Goal: Task Accomplishment & Management: Manage account settings

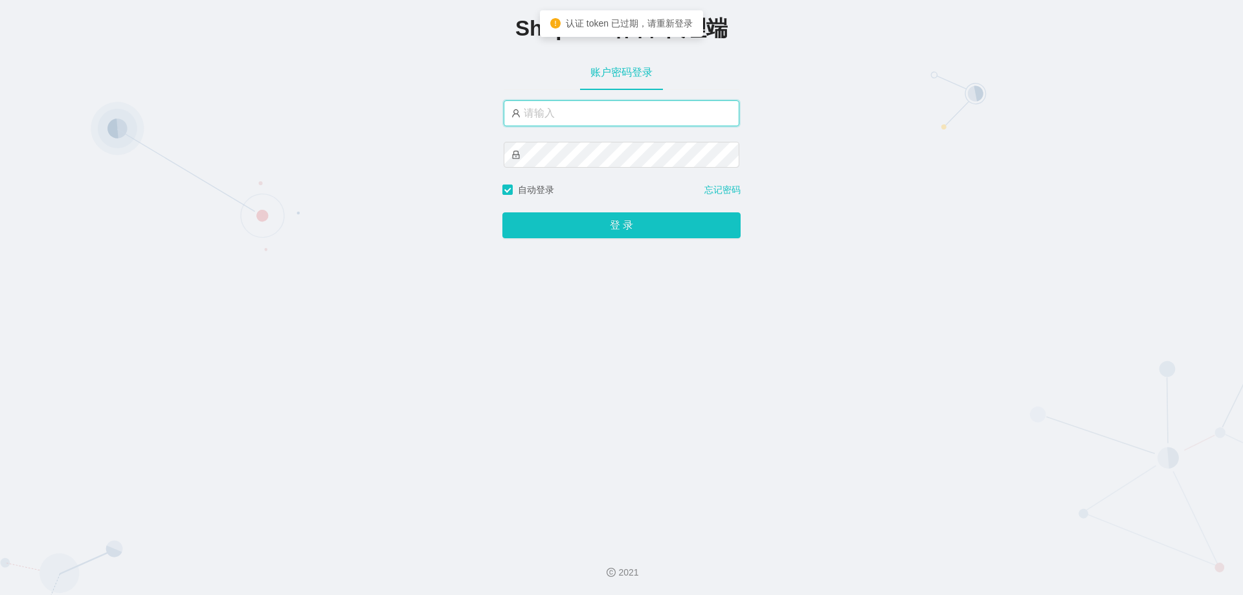
click at [571, 117] on input "text" at bounding box center [622, 113] width 236 height 26
type input "xjp6"
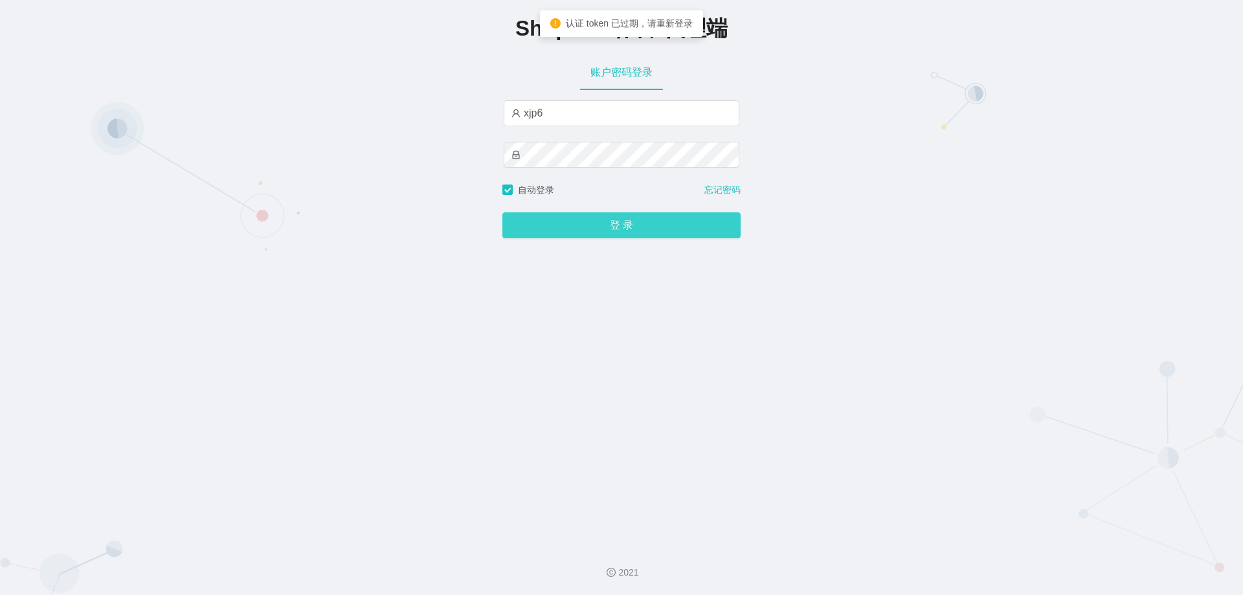
click at [587, 234] on button "登 录" at bounding box center [621, 225] width 238 height 26
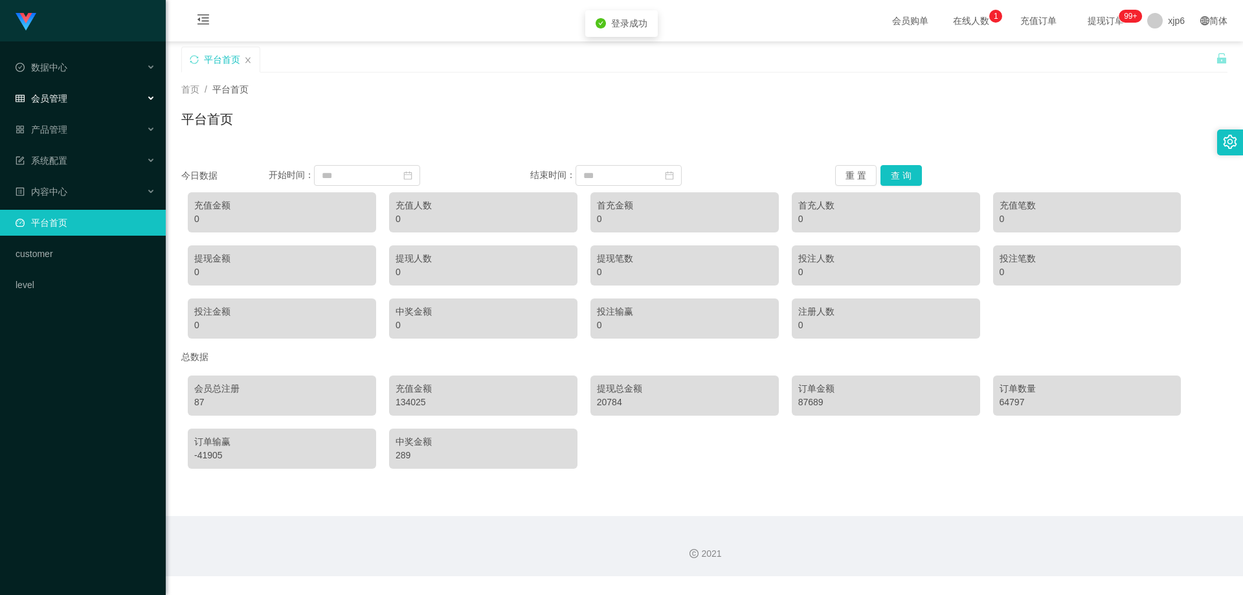
click at [49, 94] on span "会员管理" at bounding box center [42, 98] width 52 height 10
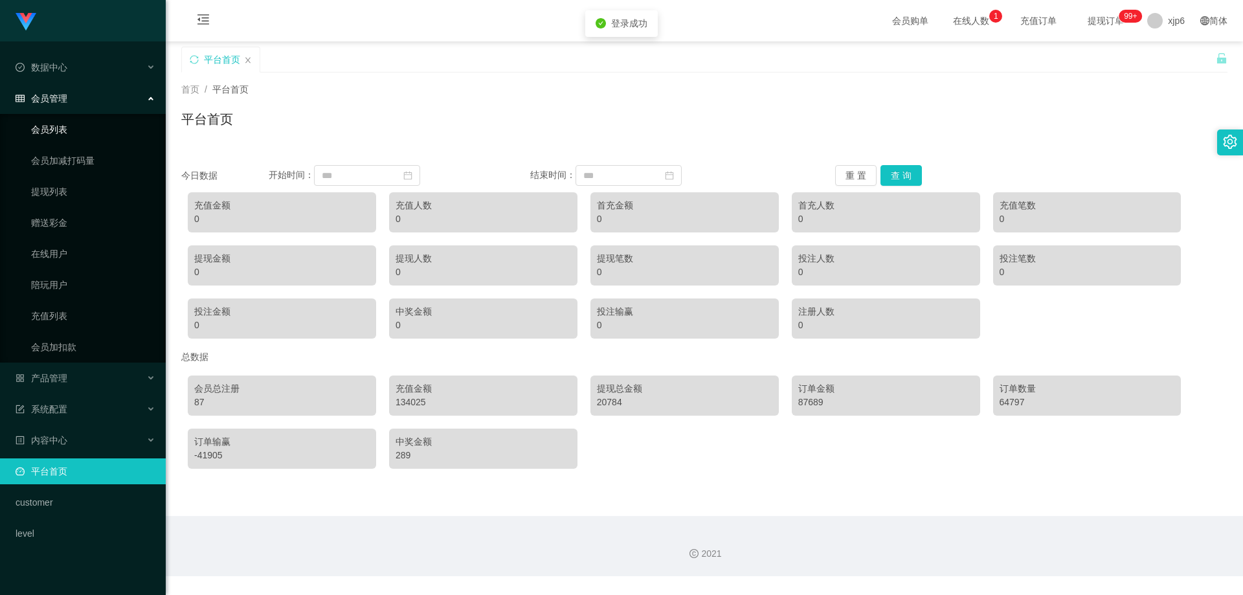
click at [65, 126] on link "会员列表" at bounding box center [93, 130] width 124 height 26
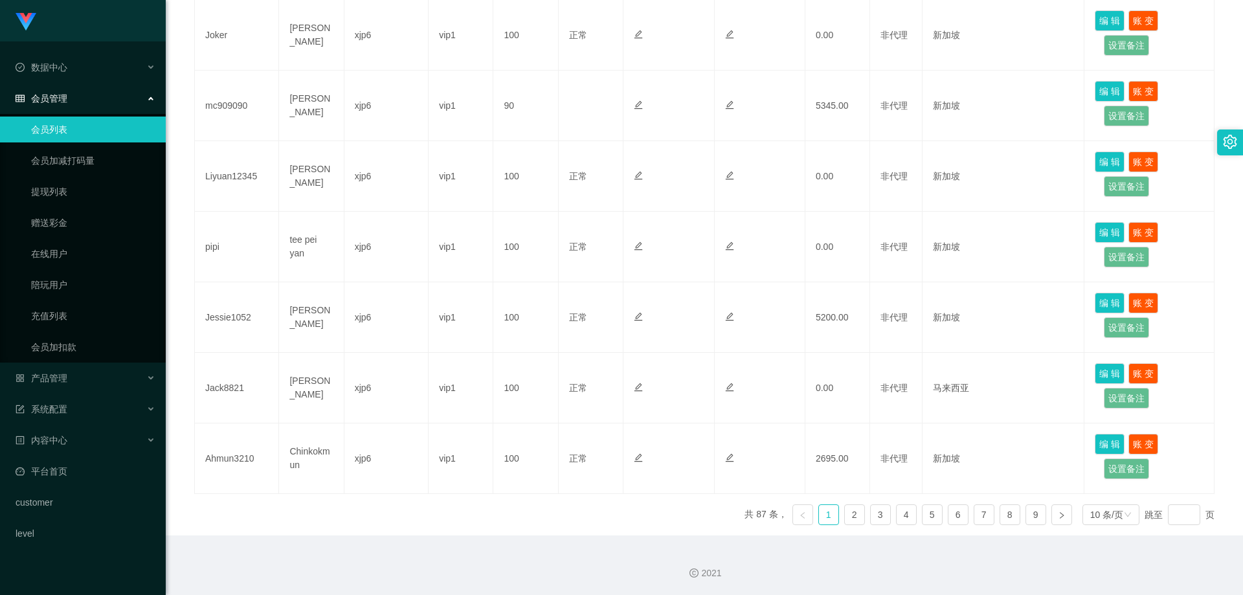
scroll to position [553, 0]
click at [849, 520] on link "2" at bounding box center [854, 513] width 19 height 19
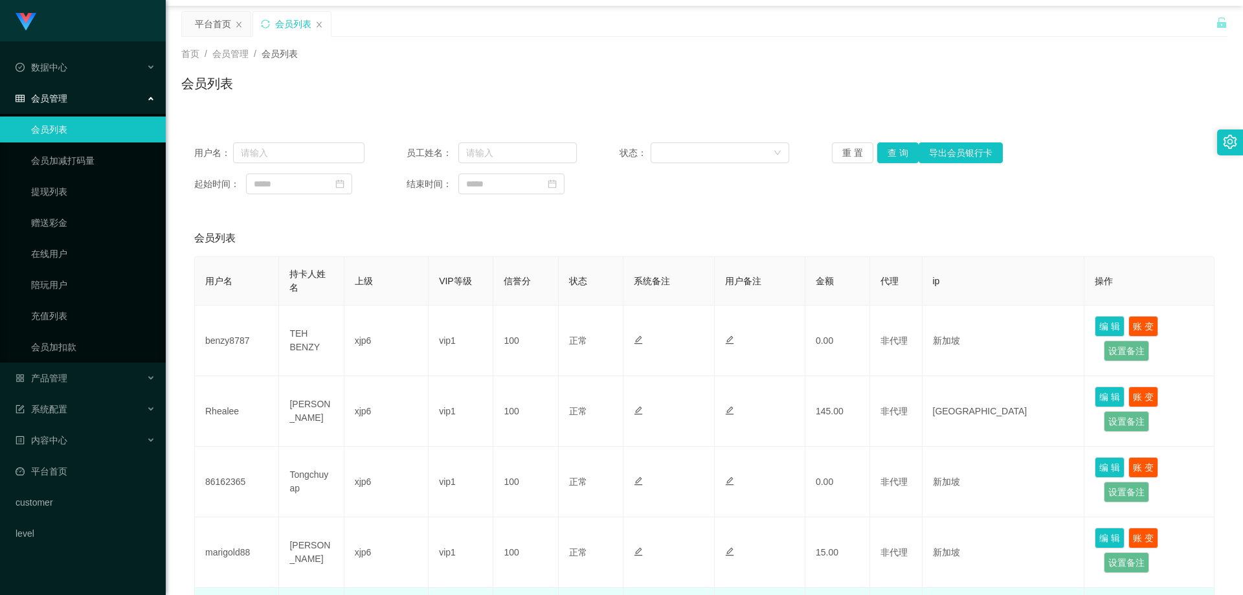
scroll to position [424, 0]
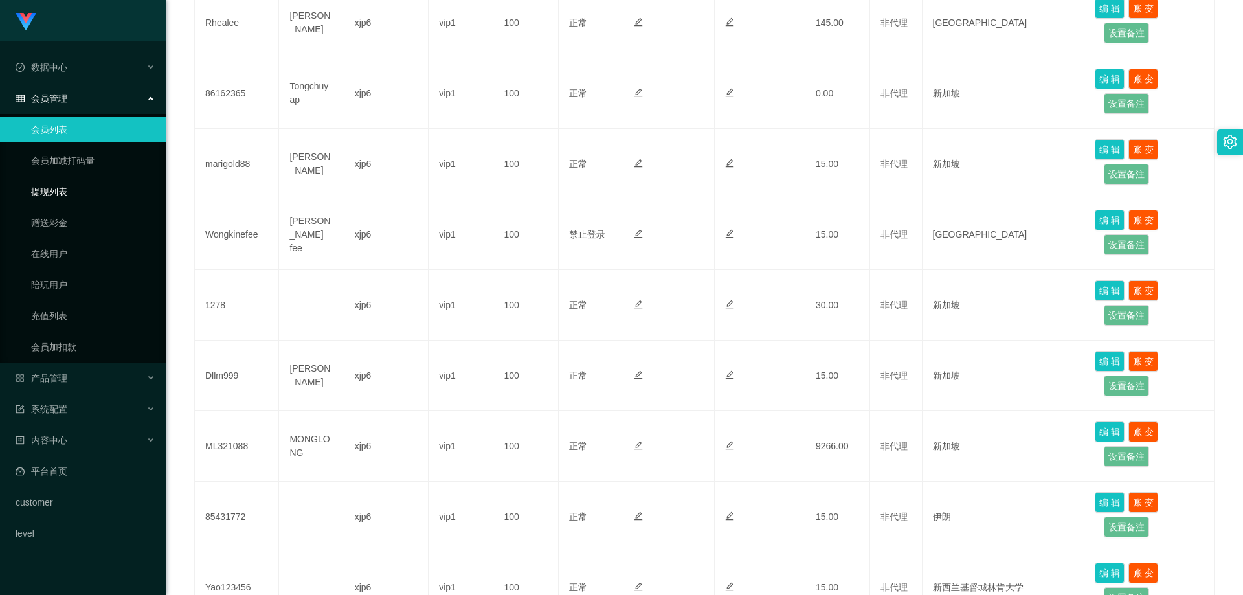
click at [56, 183] on link "提现列表" at bounding box center [93, 192] width 124 height 26
